Goal: Information Seeking & Learning: Learn about a topic

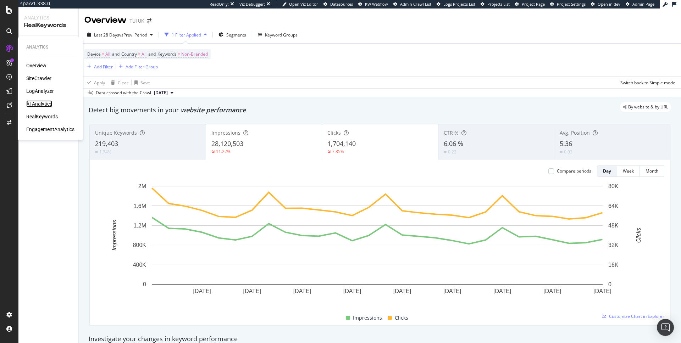
click at [40, 103] on div "AI Analytics" at bounding box center [39, 103] width 26 height 7
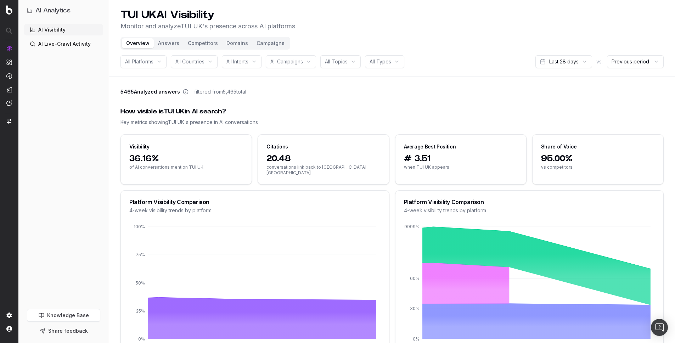
click at [167, 45] on button "Answers" at bounding box center [169, 43] width 30 height 10
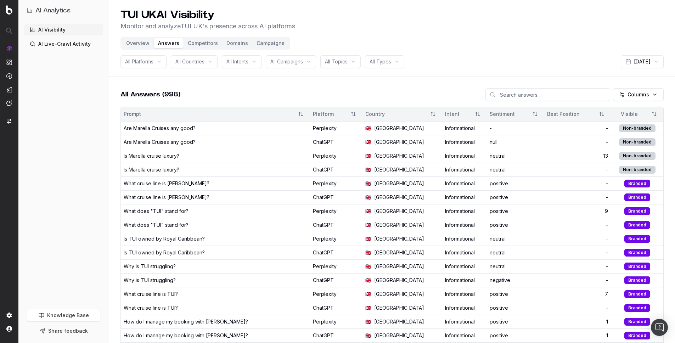
click at [141, 48] on div "Overview Answers Competitors Domains Campaigns" at bounding box center [206, 43] width 170 height 13
click at [141, 46] on button "Overview" at bounding box center [138, 43] width 32 height 10
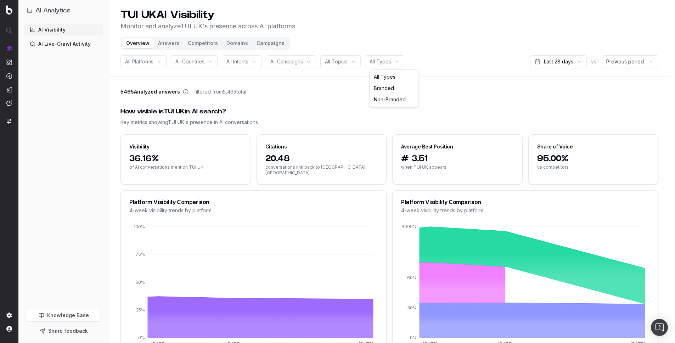
click at [376, 62] on html "AI Analytics AI Visibility AI Live-Crawl Activity Knowledge Base Share feedback…" at bounding box center [337, 171] width 675 height 343
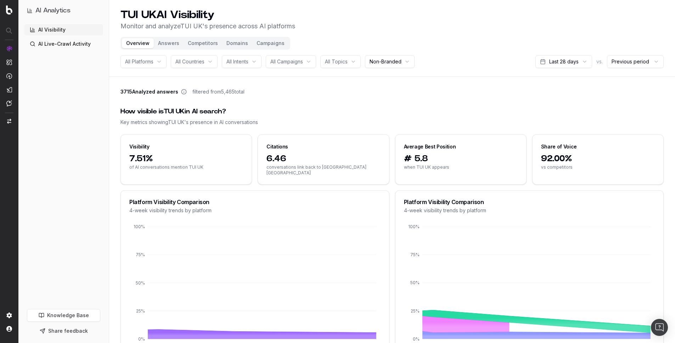
click at [172, 45] on button "Answers" at bounding box center [169, 43] width 30 height 10
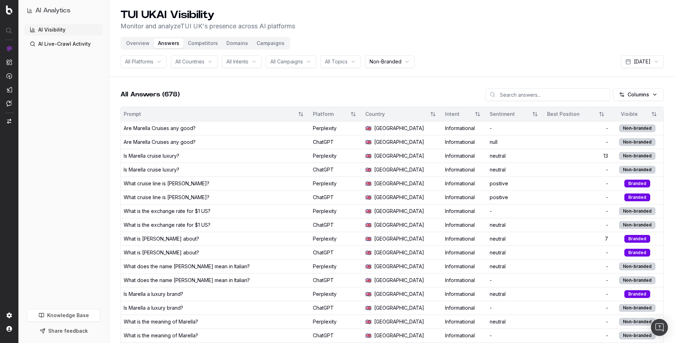
click at [153, 61] on span "All Platforms" at bounding box center [139, 61] width 28 height 7
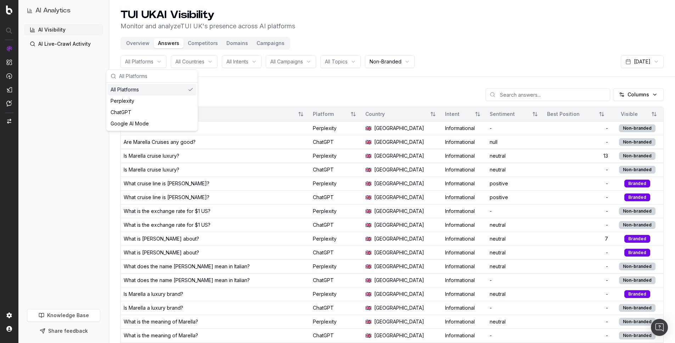
click at [153, 61] on span "All Platforms" at bounding box center [139, 61] width 28 height 7
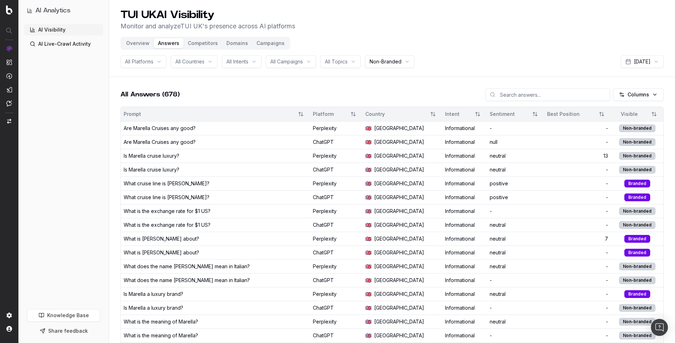
click at [237, 60] on span "All Intents" at bounding box center [238, 61] width 22 height 7
click at [254, 62] on div "All Intents" at bounding box center [242, 61] width 40 height 13
click at [295, 62] on span "All Campaigns" at bounding box center [286, 61] width 33 height 7
click at [303, 62] on span "All Campaigns" at bounding box center [286, 61] width 33 height 7
click at [338, 62] on span "All Topics" at bounding box center [336, 61] width 23 height 7
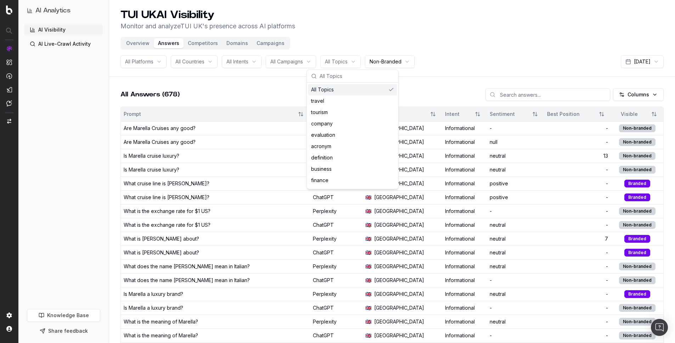
click at [348, 62] on span "All Topics" at bounding box center [336, 61] width 23 height 7
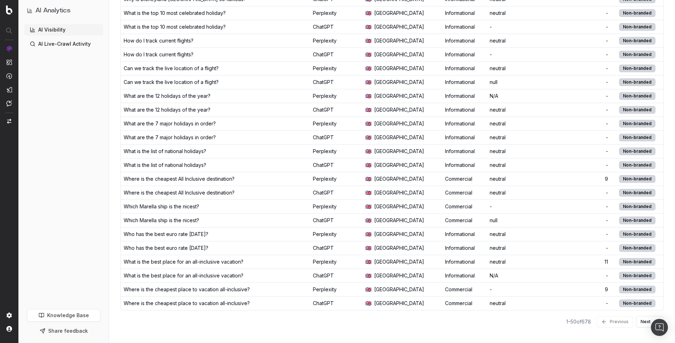
scroll to position [504, 0]
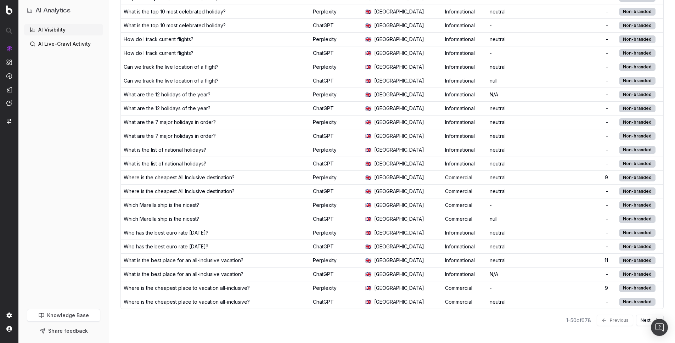
click at [642, 319] on button "Next" at bounding box center [650, 320] width 28 height 11
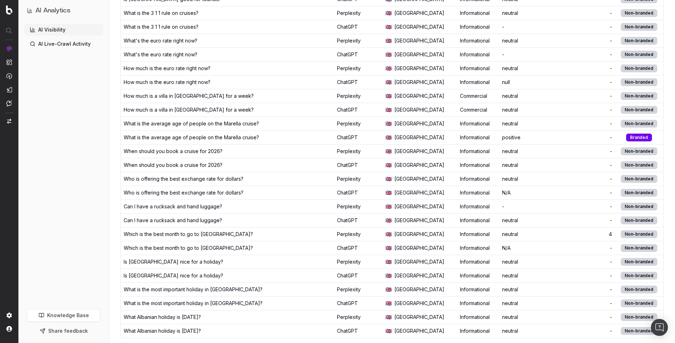
scroll to position [504, 0]
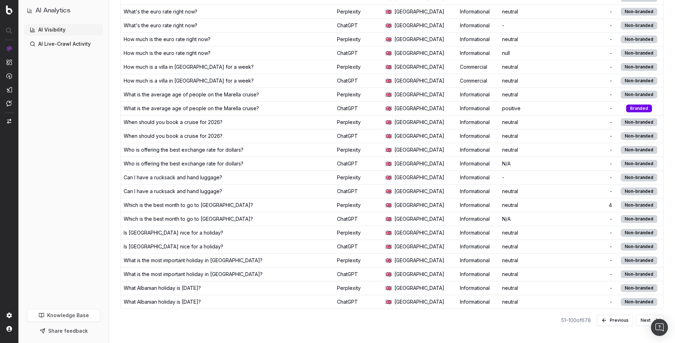
click at [643, 317] on button "Next" at bounding box center [650, 320] width 28 height 11
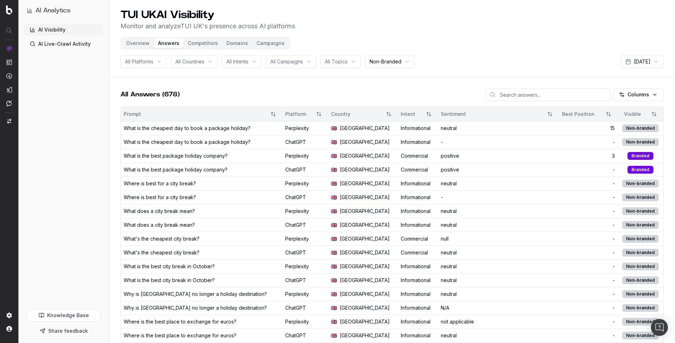
click at [208, 157] on div "What is the best package holiday company?" at bounding box center [176, 155] width 104 height 7
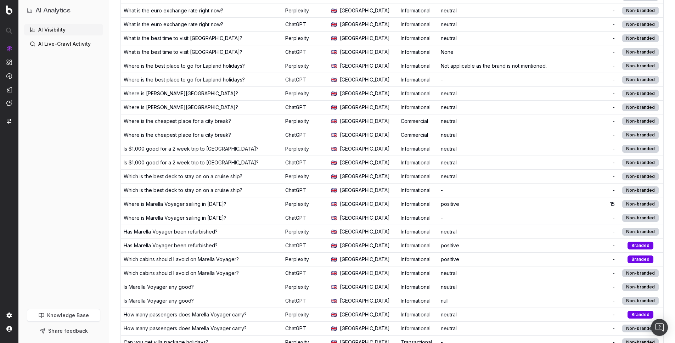
scroll to position [371, 0]
